Goal: Complete application form

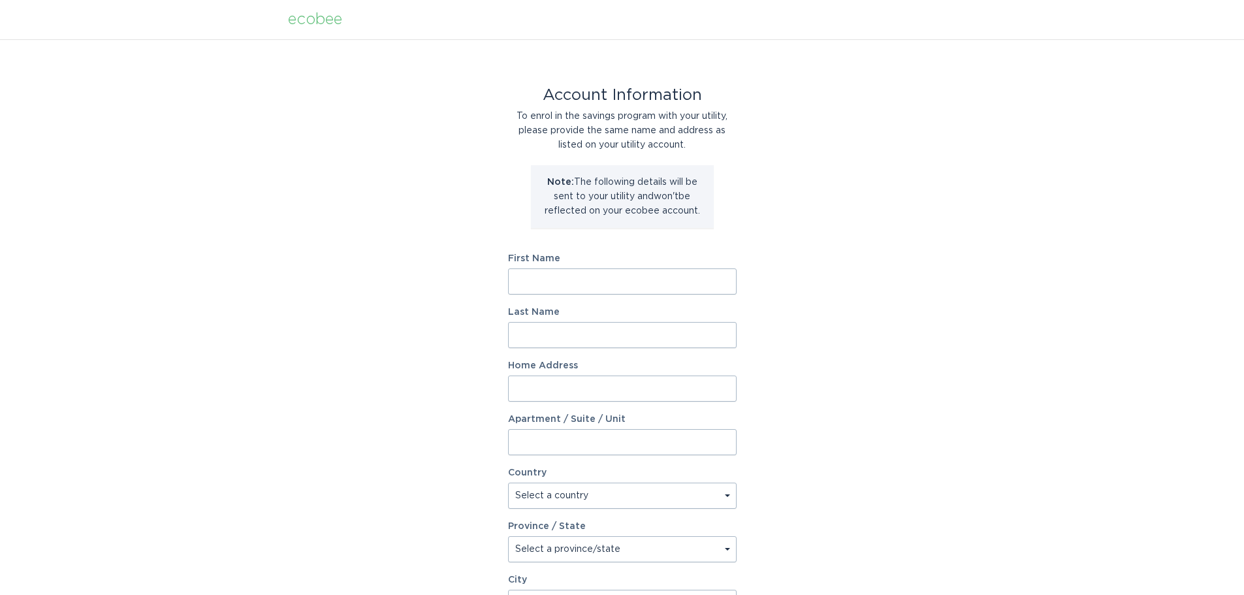
click at [581, 282] on input "First Name" at bounding box center [622, 281] width 229 height 26
type input "Mercy"
type input "Nkeze"
type input "[STREET_ADDRESS]"
select select "US"
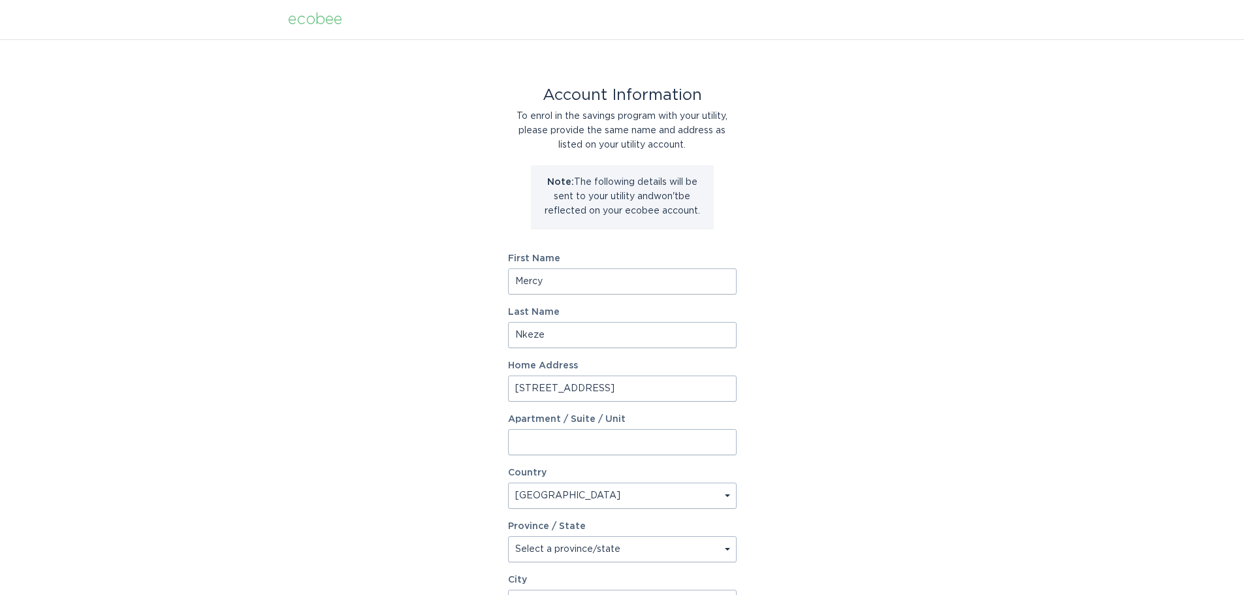
type input "[PERSON_NAME]"
type input "85353"
select select "AZ"
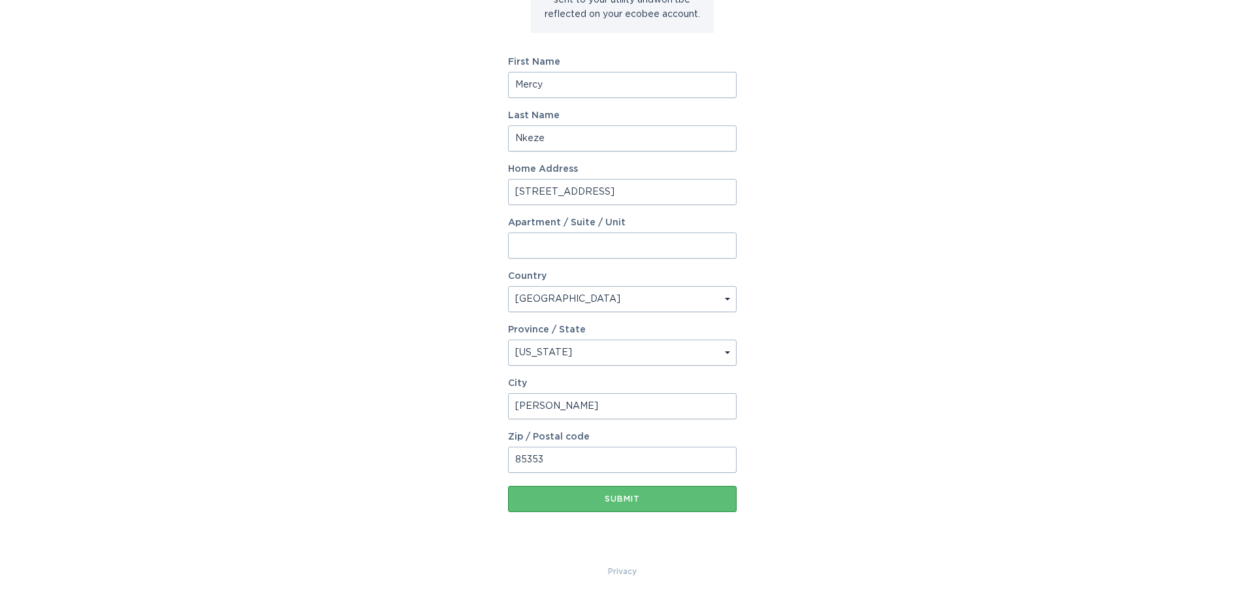
scroll to position [200, 0]
click at [626, 492] on div "Submit" at bounding box center [623, 496] width 216 height 8
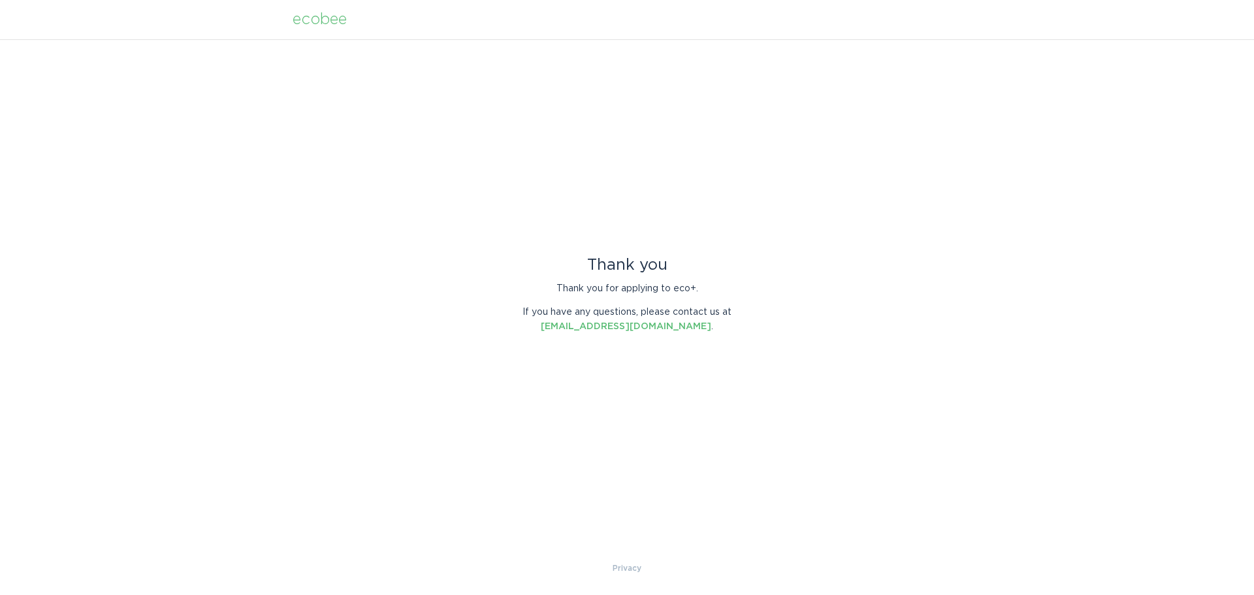
click at [319, 24] on div "ecobee" at bounding box center [320, 19] width 54 height 14
click at [315, 17] on div "ecobee" at bounding box center [320, 19] width 54 height 14
